Goal: Information Seeking & Learning: Check status

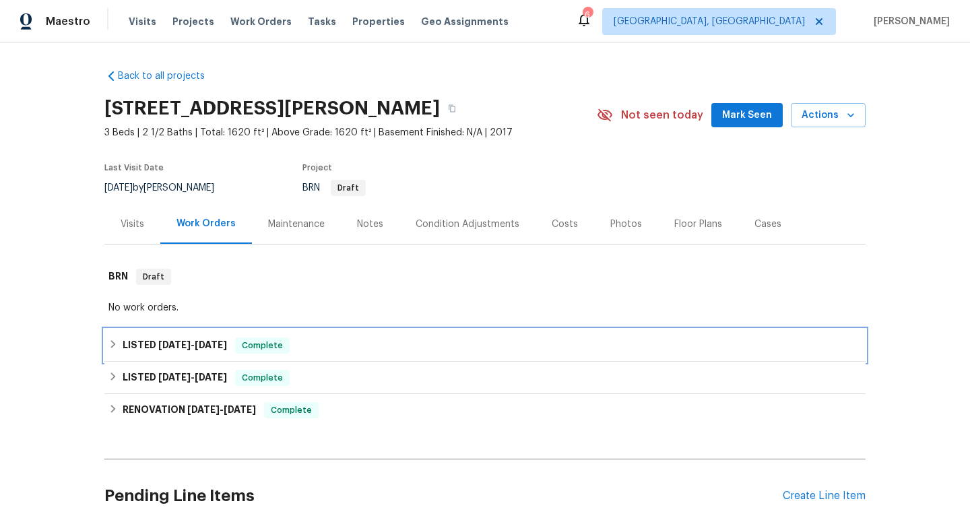
click at [114, 345] on div "LISTED [DATE] - [DATE] Complete" at bounding box center [484, 345] width 753 height 16
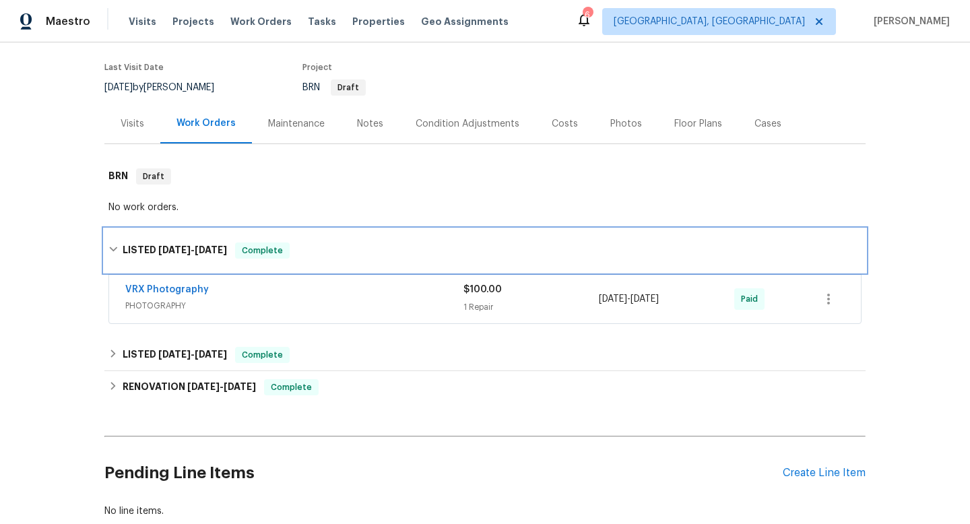
scroll to position [101, 0]
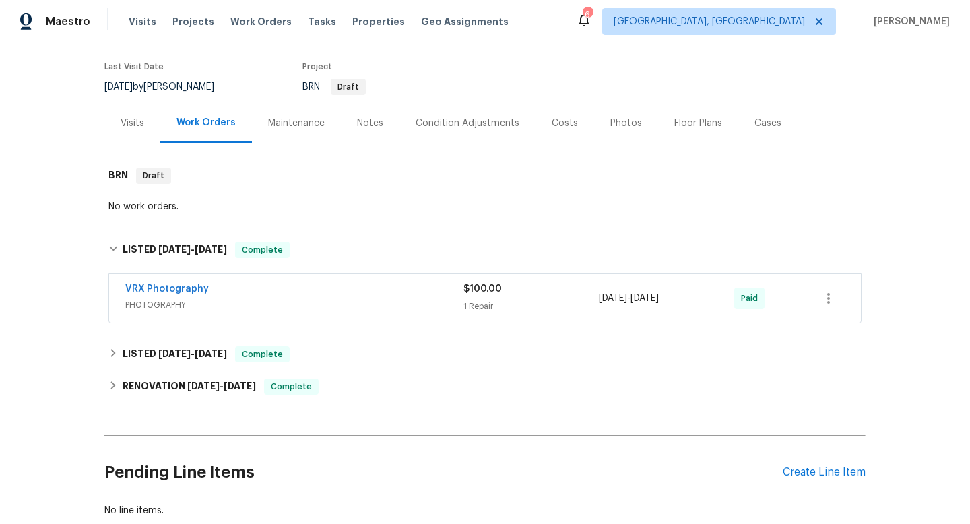
click at [121, 126] on div "Visits" at bounding box center [133, 123] width 24 height 13
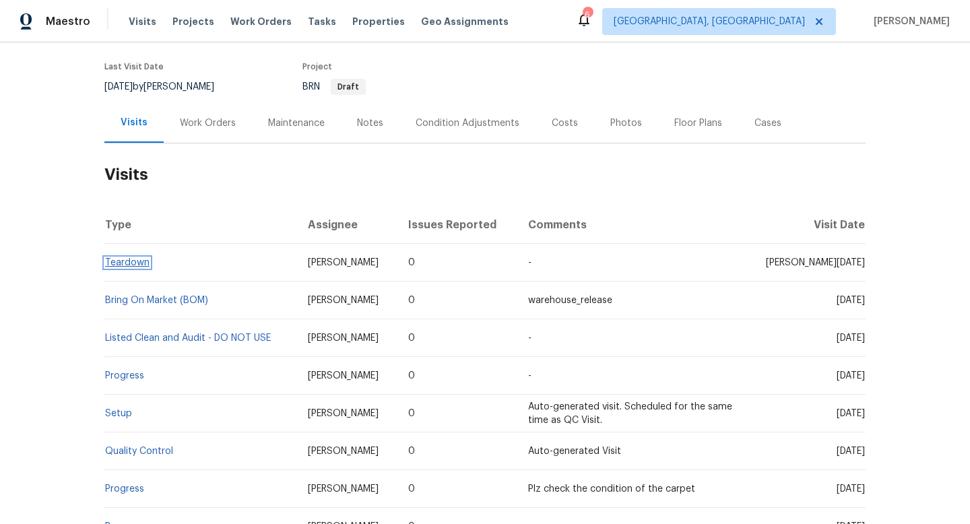
click at [124, 263] on link "Teardown" at bounding box center [127, 262] width 44 height 9
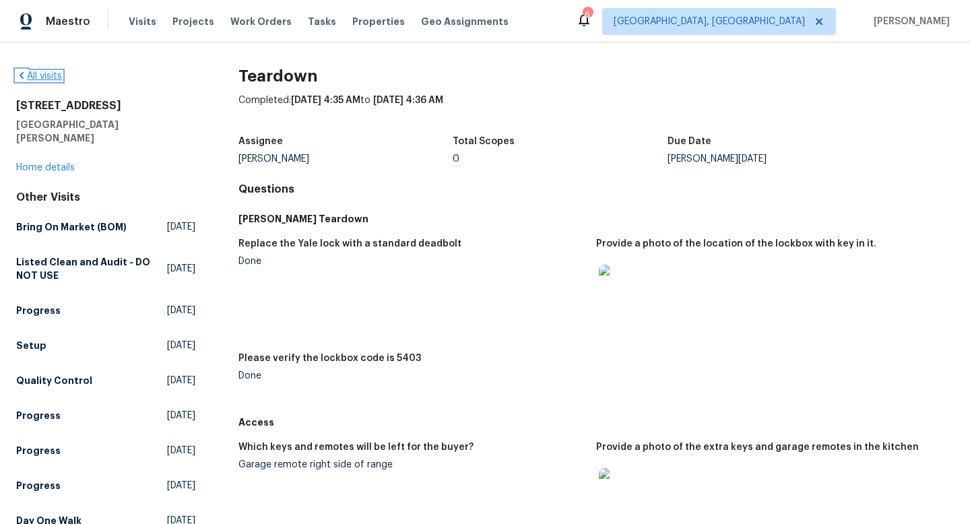
click at [35, 79] on link "All visits" at bounding box center [39, 75] width 46 height 9
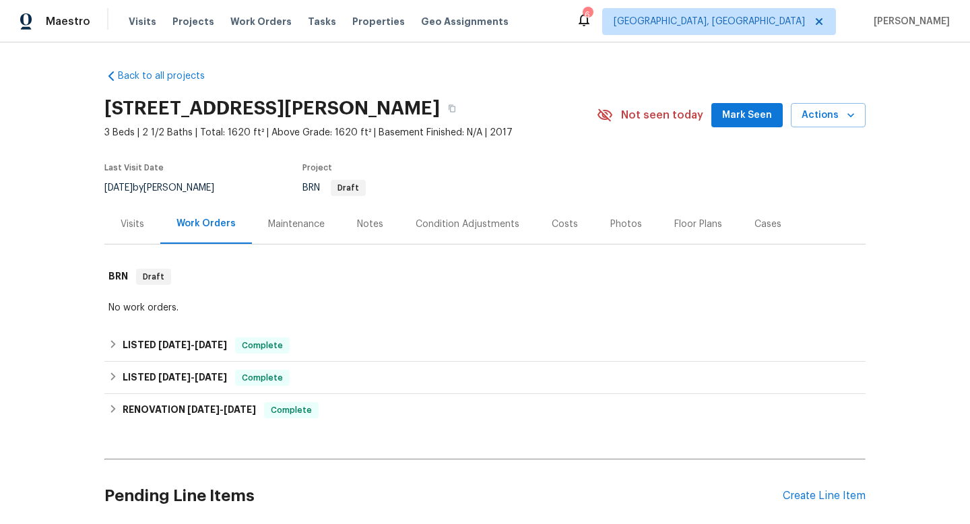
click at [121, 224] on div "Visits" at bounding box center [133, 224] width 24 height 13
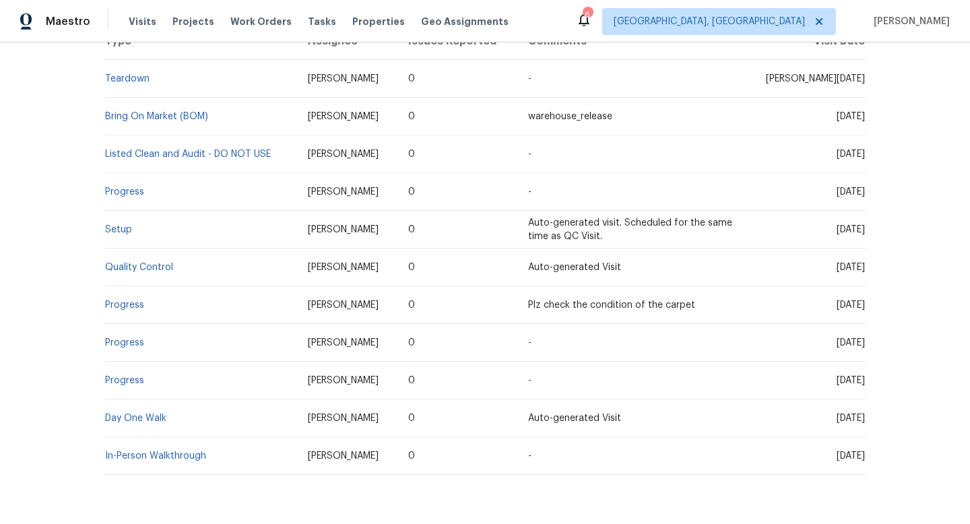
scroll to position [291, 0]
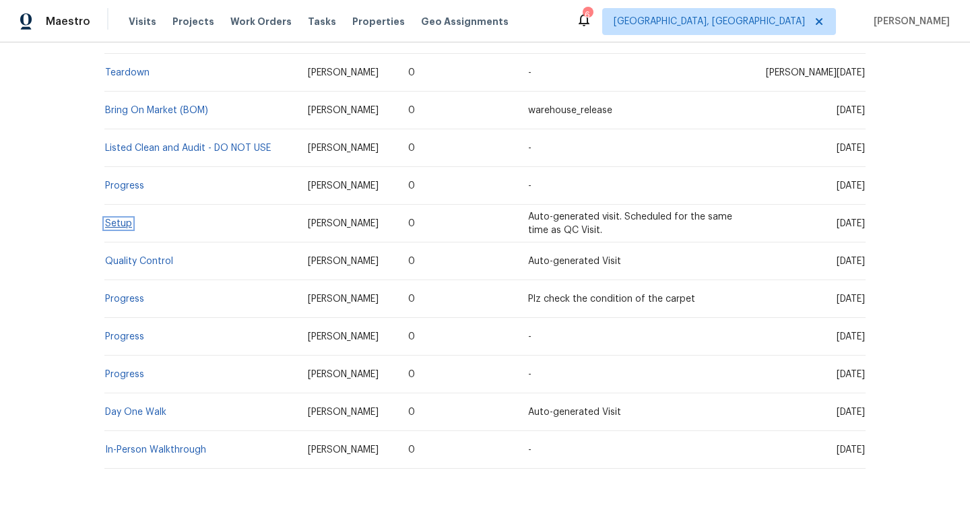
click at [105, 225] on link "Setup" at bounding box center [118, 223] width 27 height 9
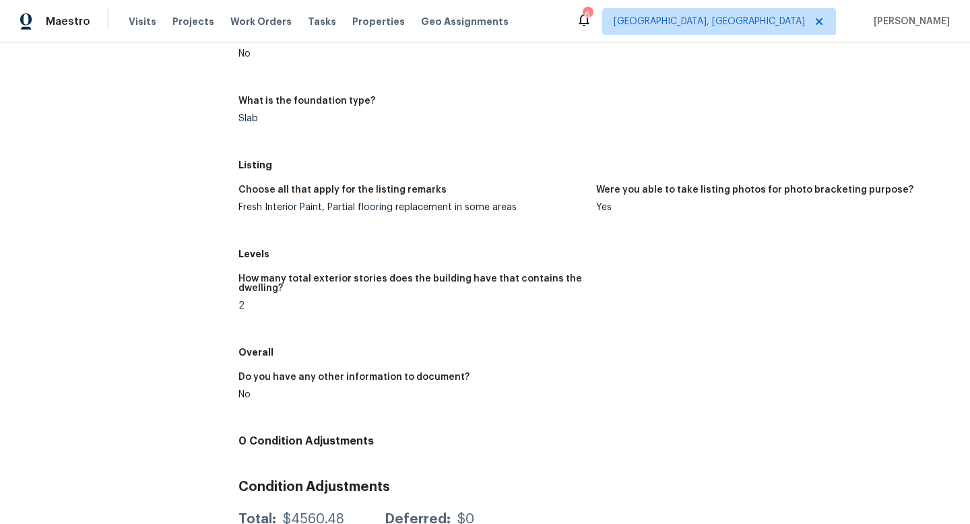
scroll to position [865, 0]
